Goal: Find specific page/section: Find specific page/section

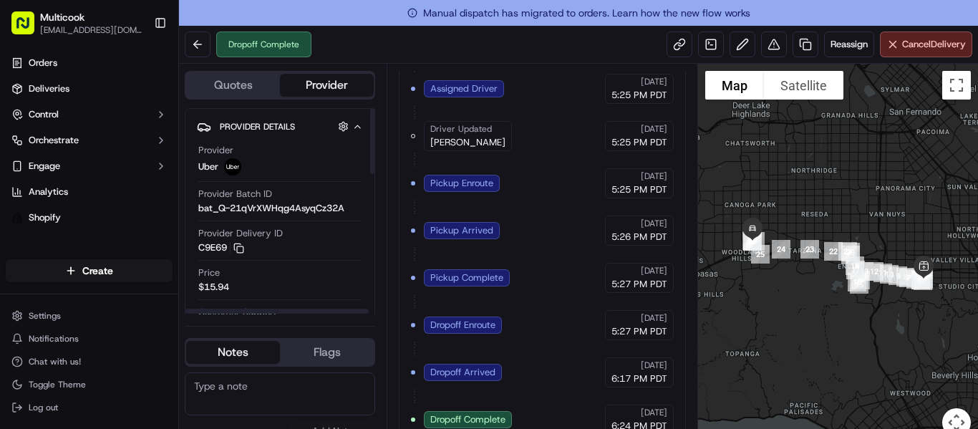
drag, startPoint x: 250, startPoint y: 107, endPoint x: 239, endPoint y: 86, distance: 24.0
click at [249, 107] on div "Quotes Provider Provider Details Hidden ( 3 ) Provider Uber Provider Batch ID b…" at bounding box center [283, 259] width 208 height 390
click at [239, 86] on button "Quotes" at bounding box center [233, 85] width 94 height 23
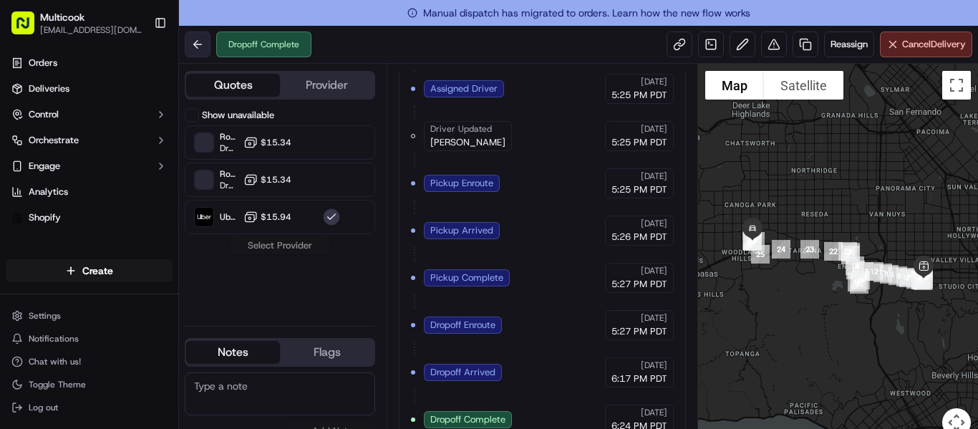
click at [192, 45] on button at bounding box center [198, 44] width 26 height 26
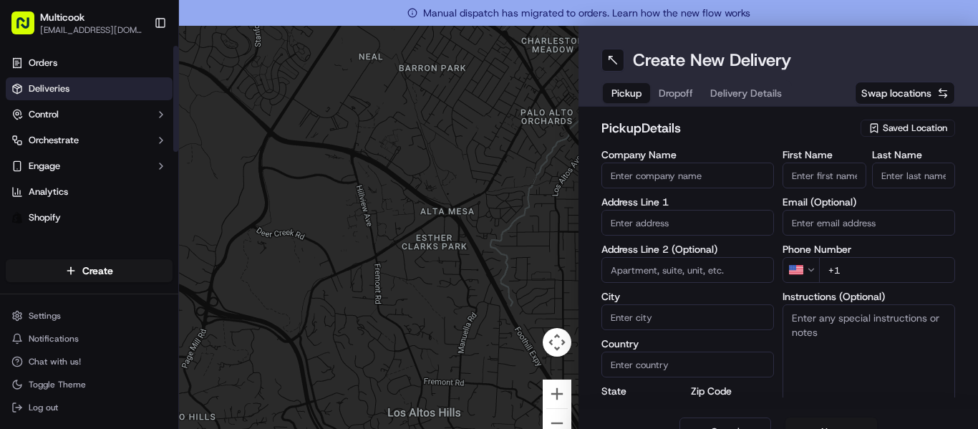
click at [67, 94] on span "Deliveries" at bounding box center [49, 88] width 41 height 13
